Goal: Navigation & Orientation: Find specific page/section

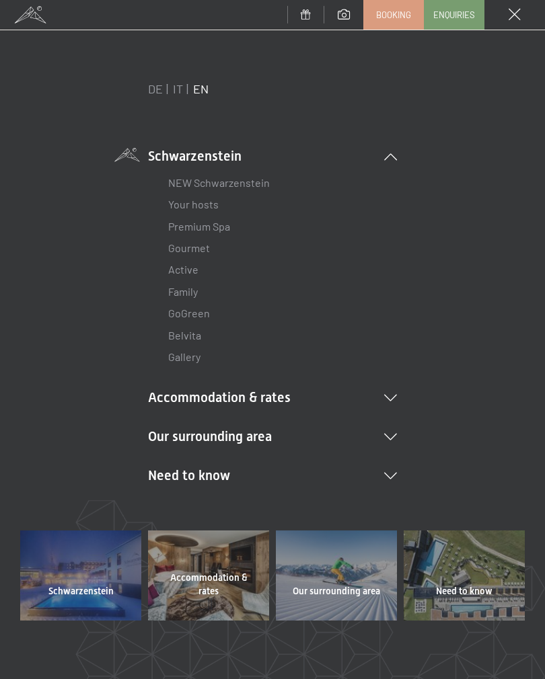
click at [186, 293] on link "Family" at bounding box center [183, 291] width 30 height 13
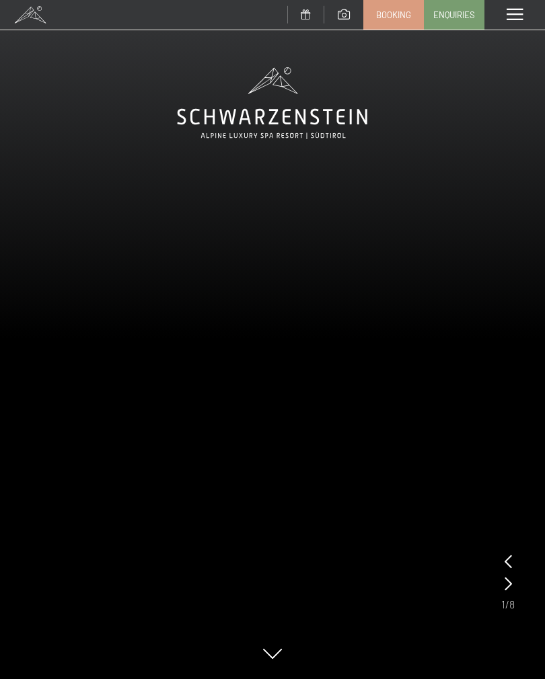
click at [510, 584] on icon at bounding box center [507, 583] width 7 height 13
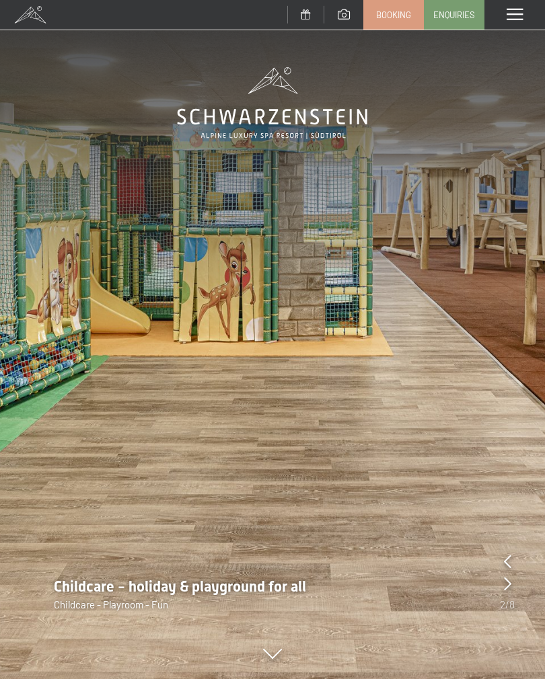
click at [506, 584] on icon at bounding box center [507, 583] width 7 height 13
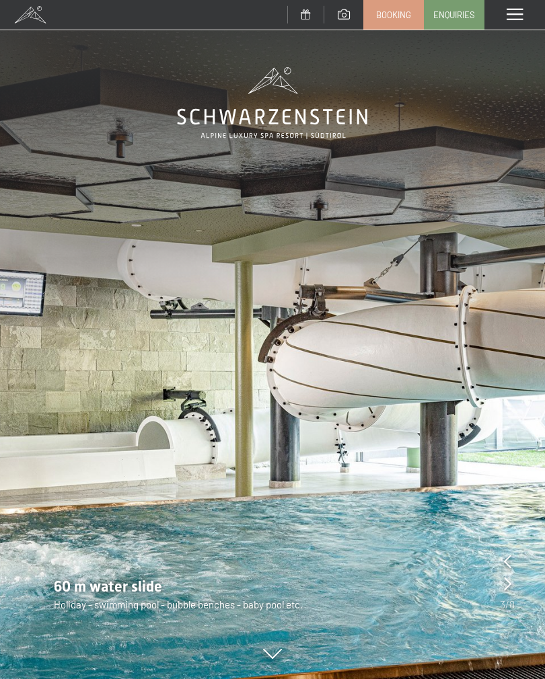
click at [510, 586] on icon at bounding box center [507, 583] width 7 height 13
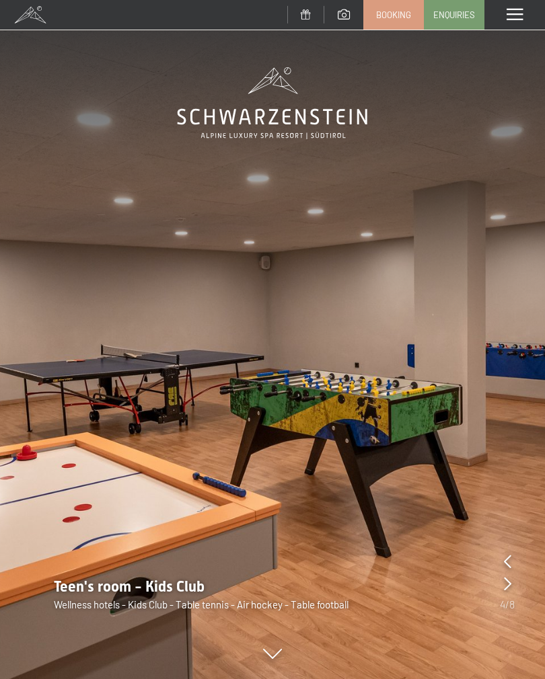
click at [506, 586] on icon at bounding box center [507, 583] width 7 height 13
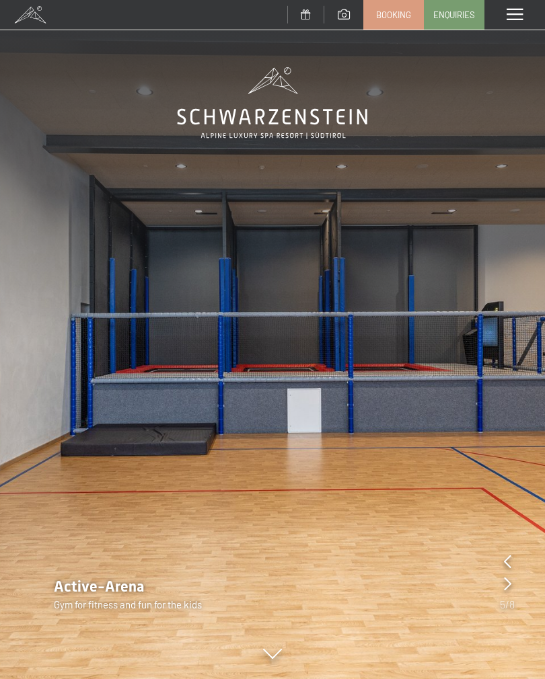
click at [505, 584] on icon at bounding box center [507, 583] width 7 height 13
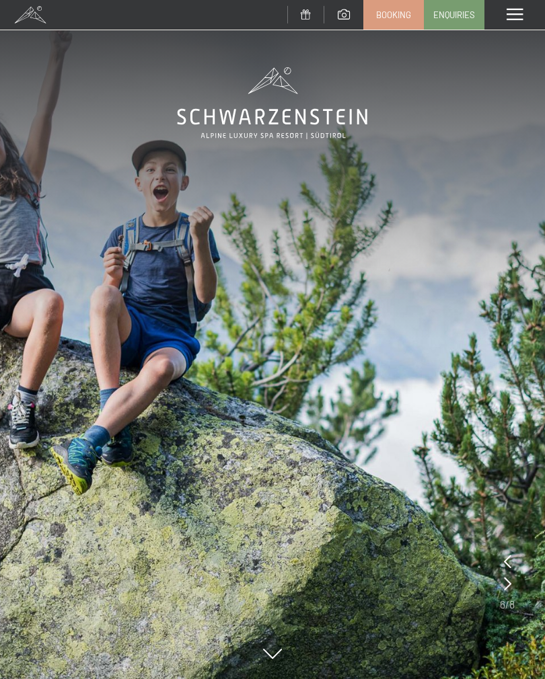
click at [504, 584] on icon at bounding box center [507, 583] width 7 height 13
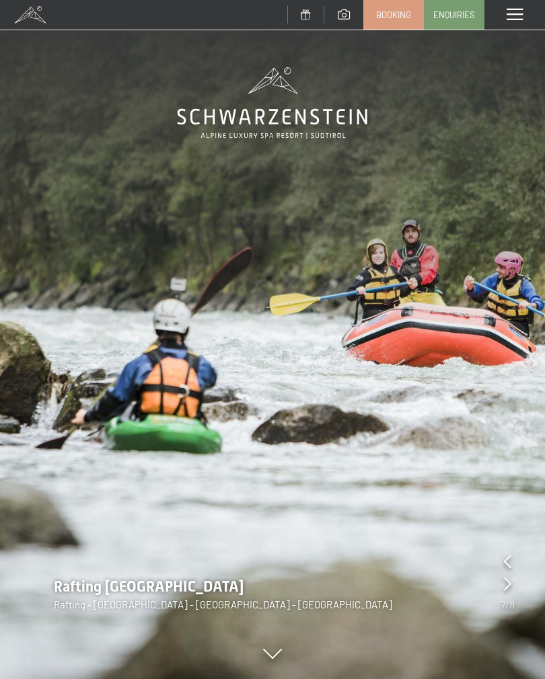
click at [510, 582] on icon at bounding box center [507, 583] width 7 height 13
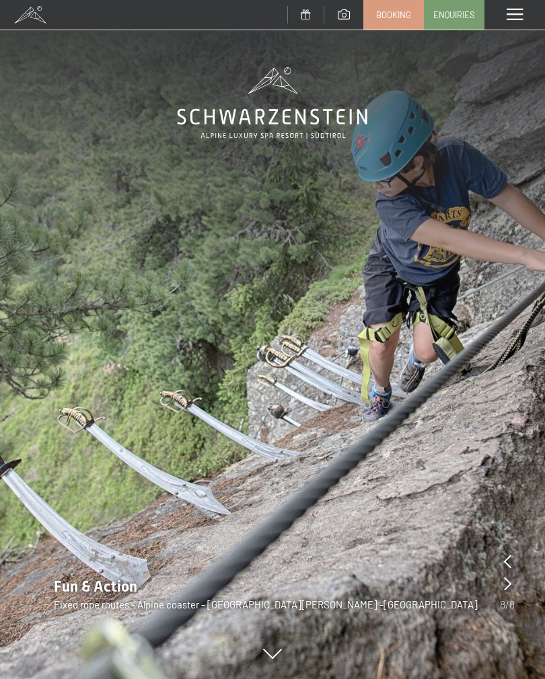
click at [521, 15] on span at bounding box center [514, 15] width 16 height 12
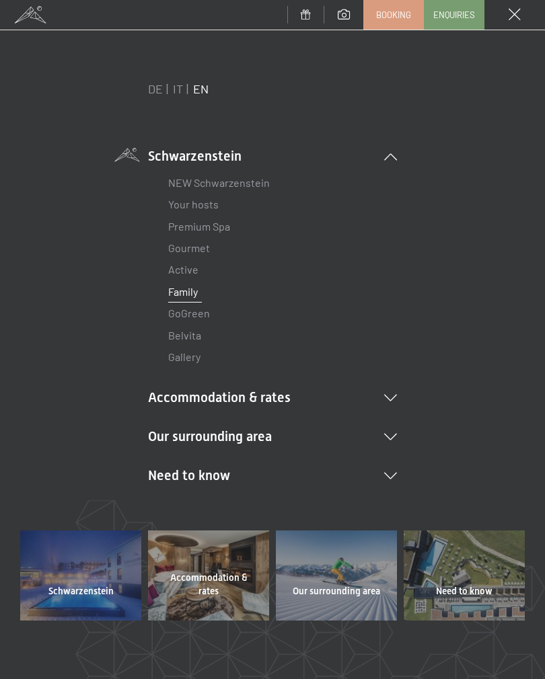
click at [189, 267] on link "Active" at bounding box center [183, 269] width 30 height 13
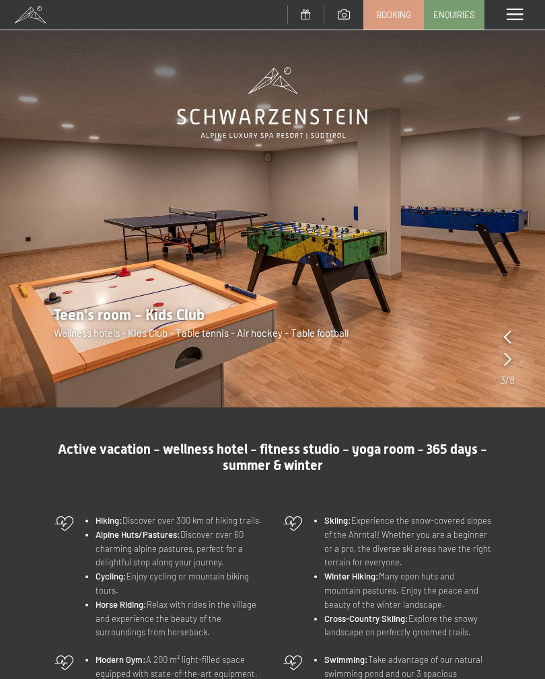
click at [510, 359] on icon at bounding box center [507, 358] width 7 height 13
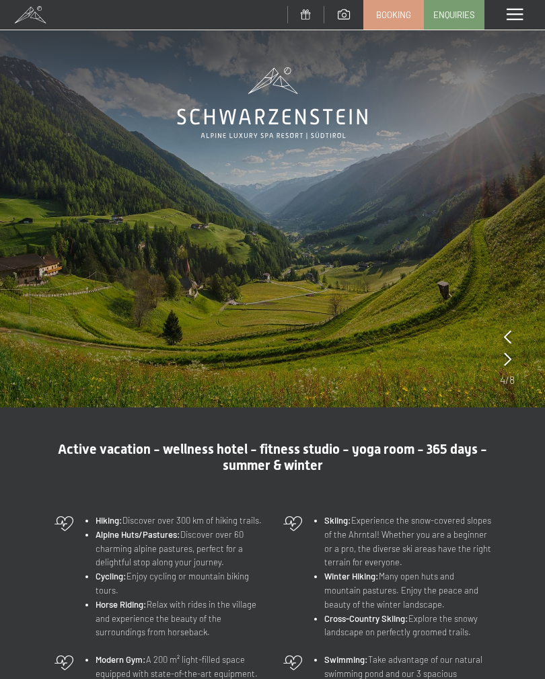
click at [508, 365] on icon at bounding box center [507, 358] width 7 height 13
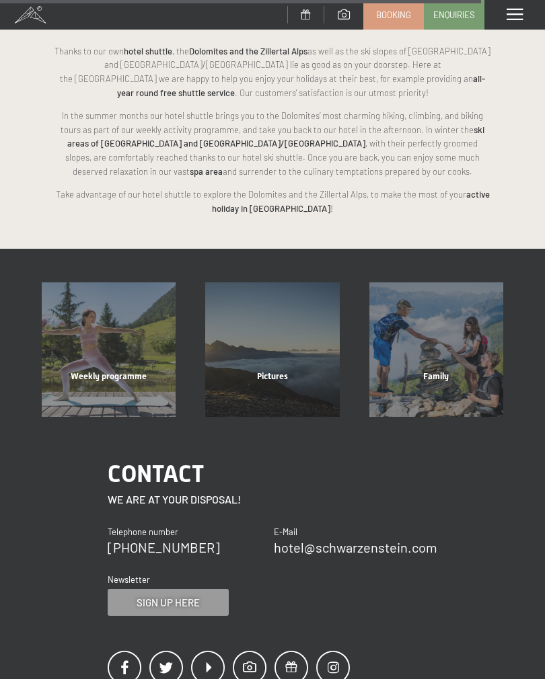
scroll to position [2611, 0]
click at [515, 18] on span at bounding box center [514, 15] width 16 height 12
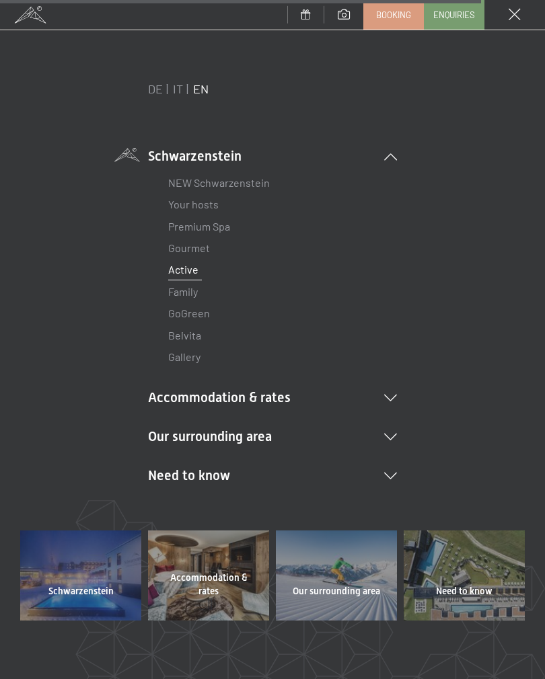
click at [202, 231] on link "Premium Spa" at bounding box center [199, 226] width 62 height 13
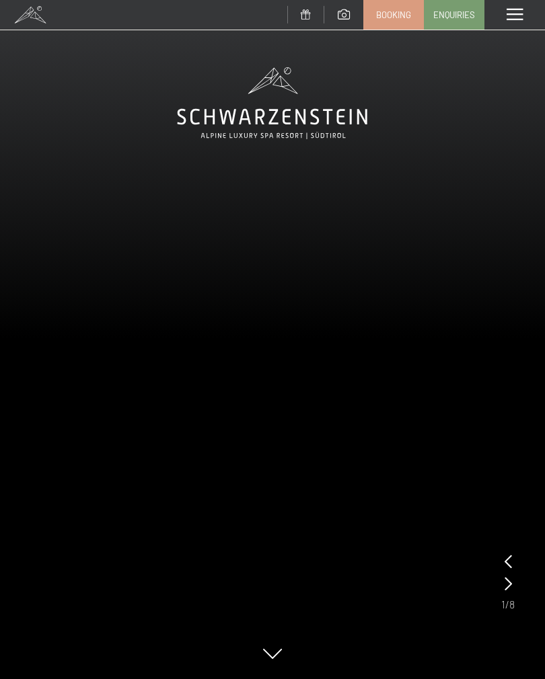
click at [504, 580] on icon at bounding box center [507, 583] width 7 height 13
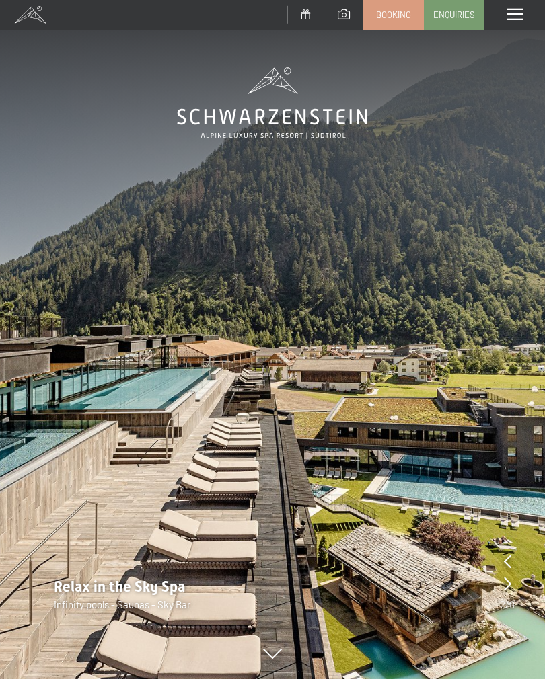
click at [506, 584] on icon at bounding box center [507, 583] width 7 height 13
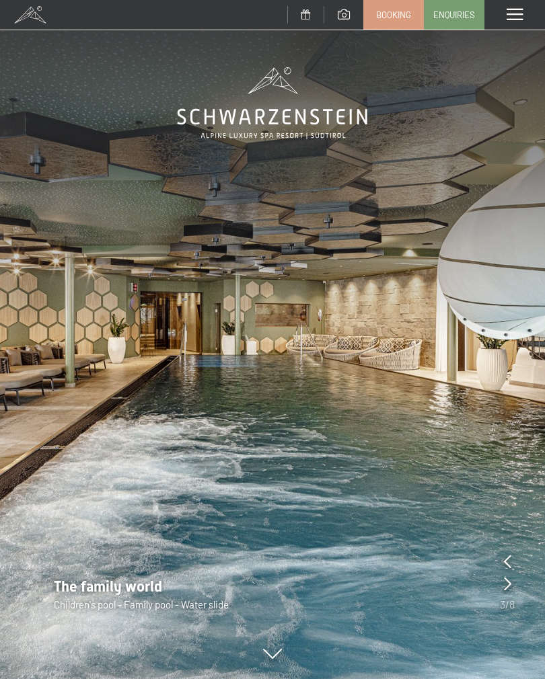
click at [507, 586] on icon at bounding box center [507, 583] width 7 height 13
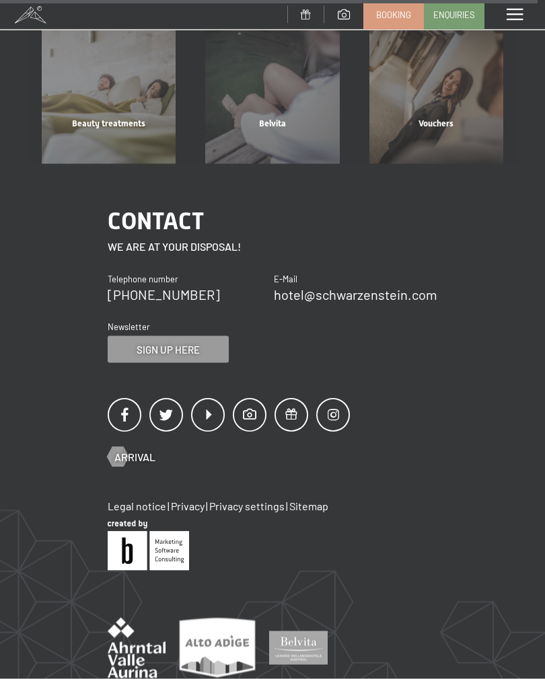
scroll to position [5040, 0]
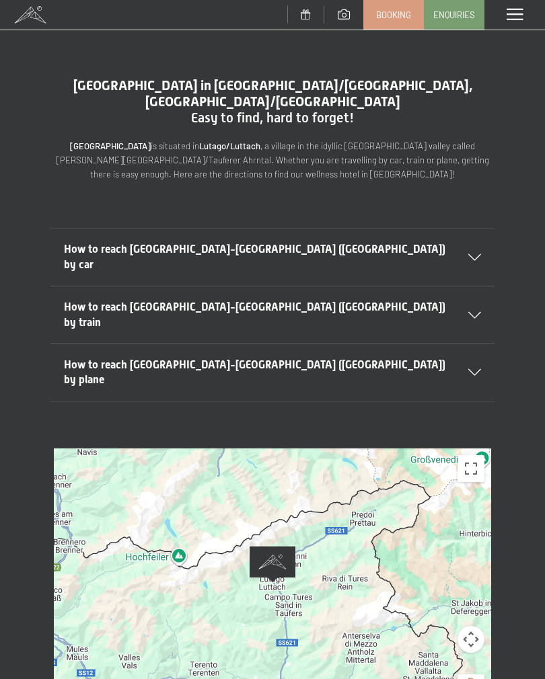
click at [449, 471] on div "To navigate, press the arrow keys." at bounding box center [272, 583] width 437 height 269
click at [478, 455] on button "Toggle fullscreen view" at bounding box center [470, 468] width 27 height 27
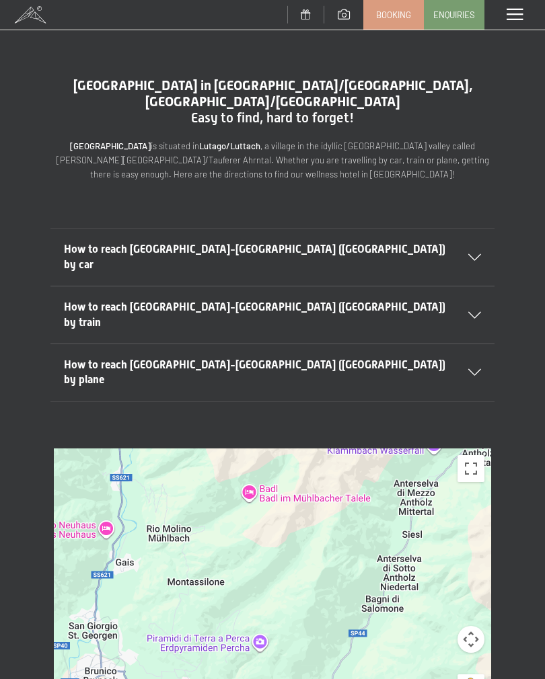
click at [471, 455] on button "Toggle fullscreen view" at bounding box center [470, 468] width 27 height 27
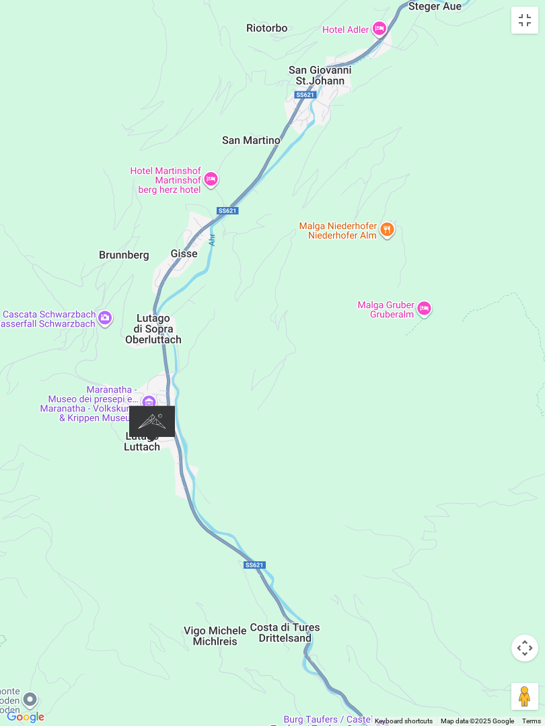
click at [528, 679] on button "Drag Pegman onto the map to open Street View" at bounding box center [524, 696] width 27 height 27
click at [522, 679] on button "Drag Pegman onto the map to open Street View" at bounding box center [524, 696] width 27 height 27
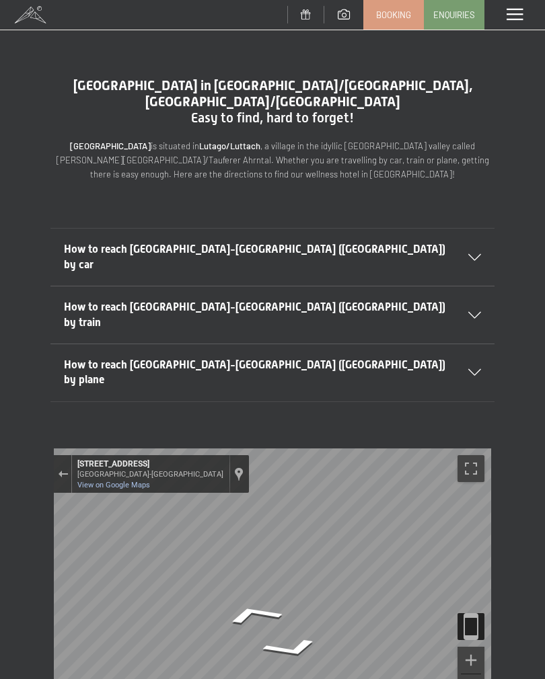
click at [474, 613] on img "Toggle motion tracking" at bounding box center [470, 626] width 27 height 27
click at [473, 455] on button "Toggle fullscreen view" at bounding box center [470, 468] width 27 height 27
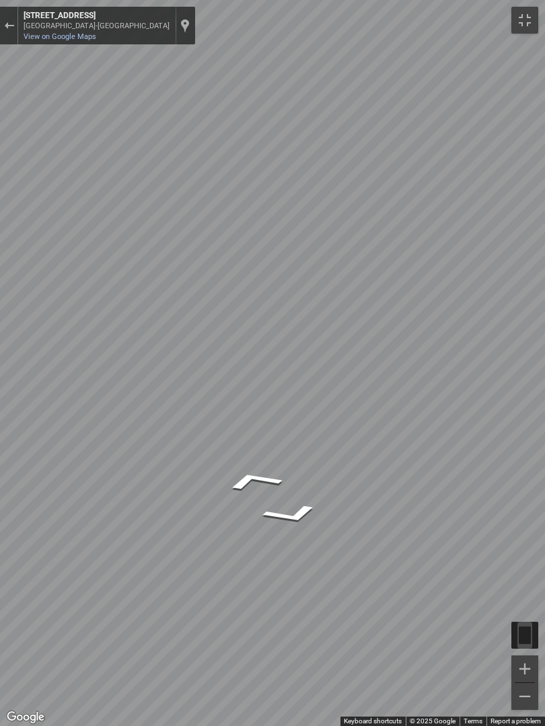
click at [523, 28] on button "Toggle fullscreen view" at bounding box center [524, 20] width 27 height 27
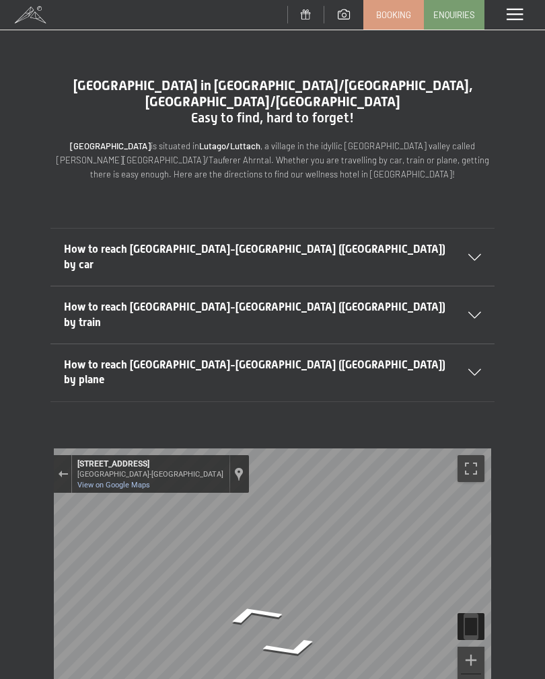
click at [479, 455] on button "Toggle fullscreen view" at bounding box center [470, 468] width 27 height 27
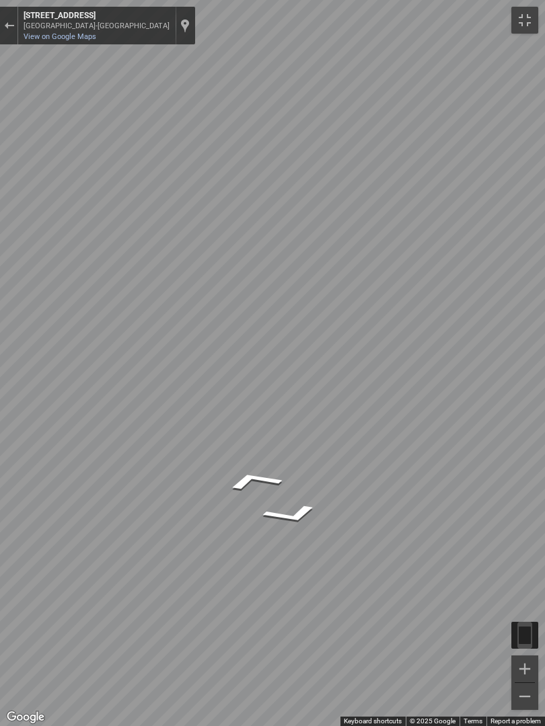
click at [76, 32] on link "View on Google Maps" at bounding box center [60, 36] width 73 height 9
